Goal: Task Accomplishment & Management: Manage account settings

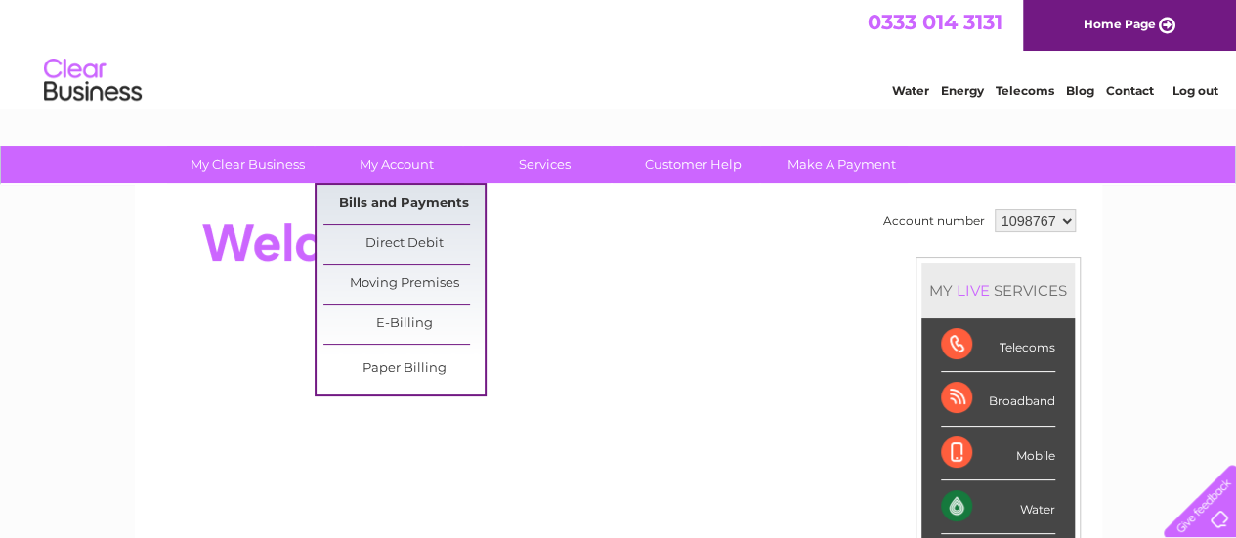
click at [389, 194] on link "Bills and Payments" at bounding box center [403, 204] width 161 height 39
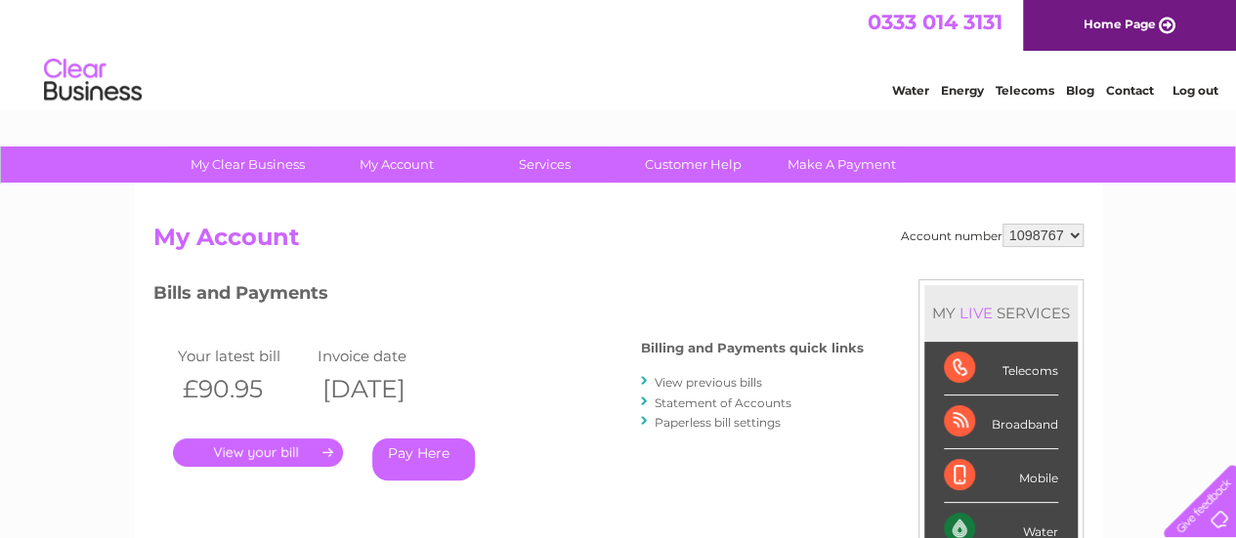
click at [267, 446] on link "." at bounding box center [258, 453] width 170 height 28
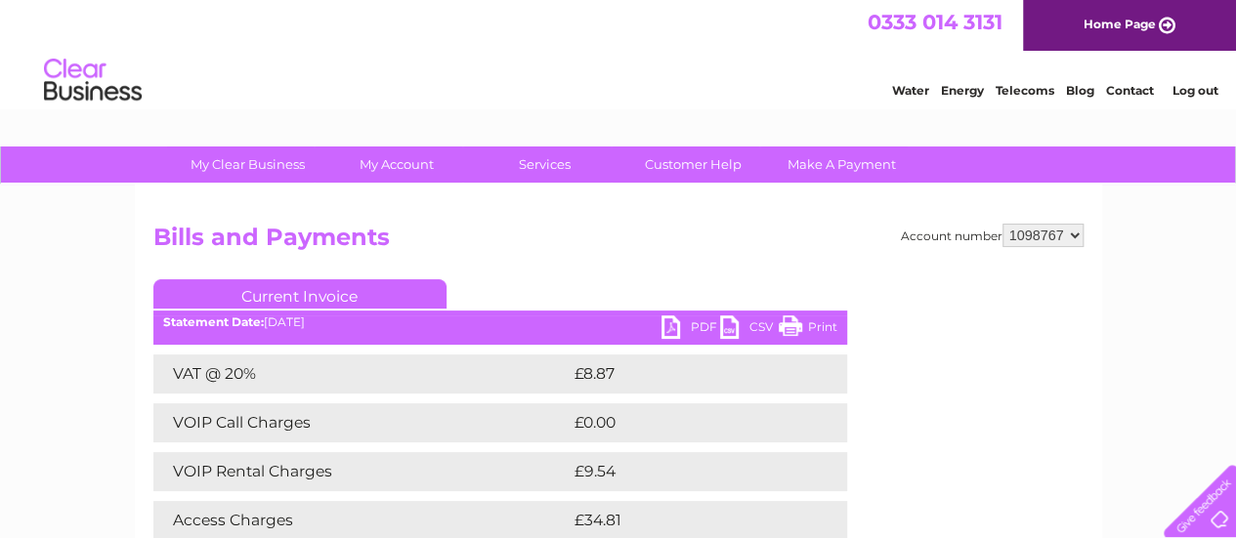
click at [678, 321] on link "PDF" at bounding box center [691, 330] width 59 height 28
